Goal: Information Seeking & Learning: Learn about a topic

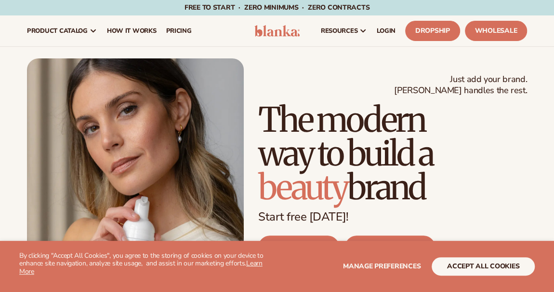
scroll to position [43, 0]
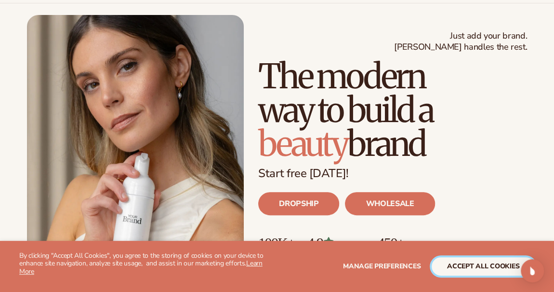
click at [505, 268] on button "accept all cookies" at bounding box center [483, 266] width 103 height 18
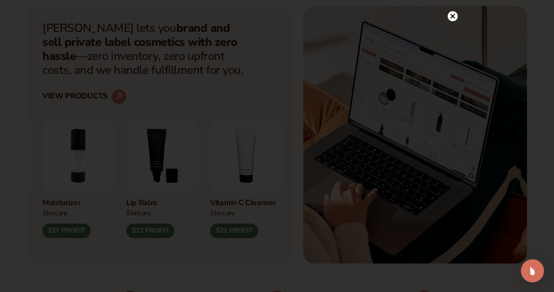
scroll to position [394, 0]
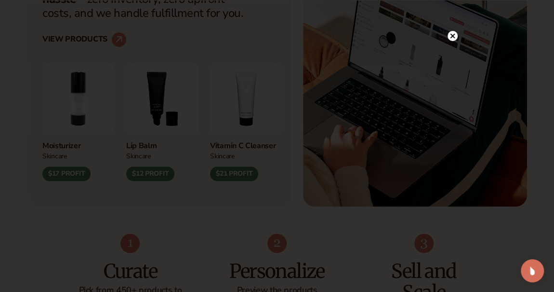
click at [454, 40] on circle at bounding box center [453, 36] width 10 height 10
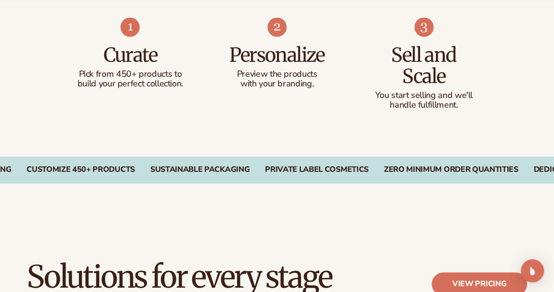
scroll to position [613, 0]
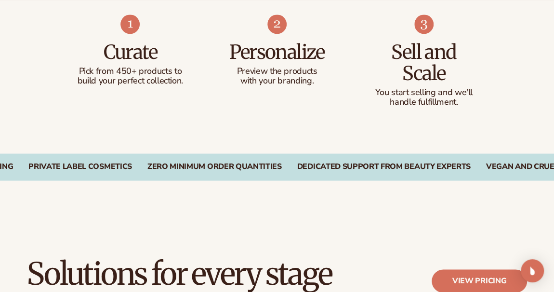
click at [275, 22] on img at bounding box center [277, 23] width 19 height 19
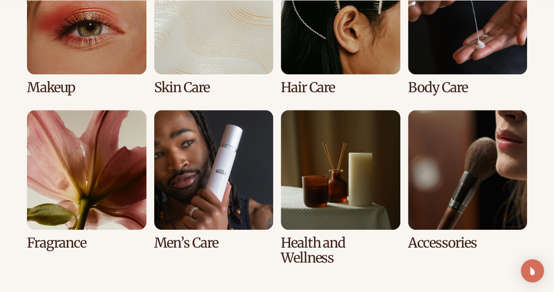
scroll to position [2103, 0]
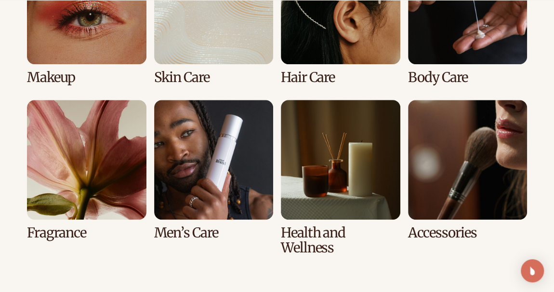
click at [199, 233] on link "6 / 8" at bounding box center [214, 170] width 120 height 140
click at [191, 199] on link "6 / 8" at bounding box center [214, 170] width 120 height 140
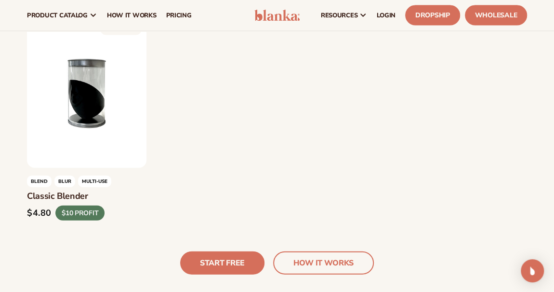
scroll to position [2761, 0]
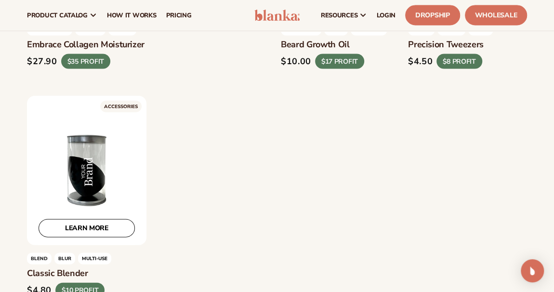
click at [92, 146] on div "LEARN MORE" at bounding box center [87, 170] width 120 height 149
click at [67, 219] on link "LEARN MORE" at bounding box center [87, 228] width 96 height 18
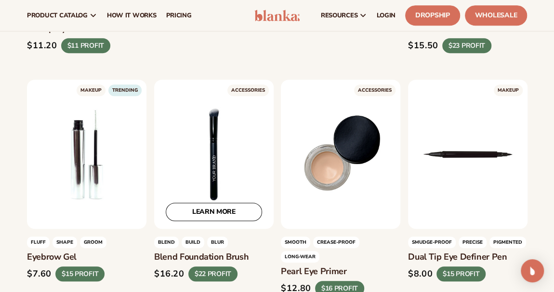
scroll to position [2060, 0]
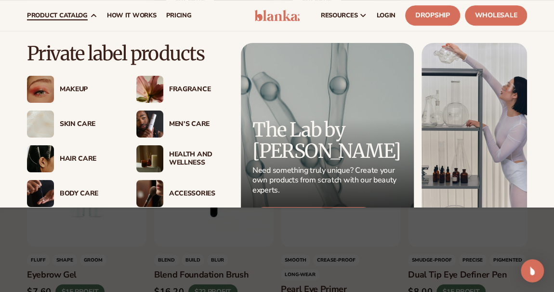
click at [70, 87] on div "Makeup" at bounding box center [88, 89] width 57 height 8
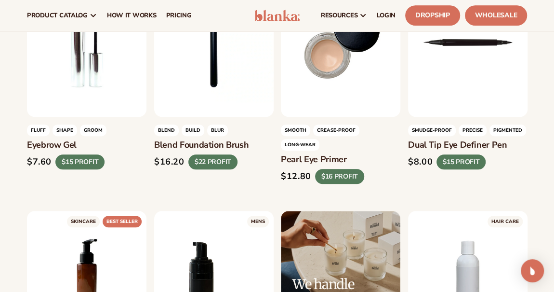
scroll to position [2147, 0]
